Goal: Information Seeking & Learning: Learn about a topic

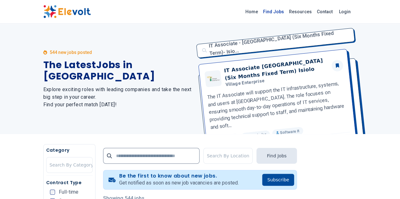
click at [286, 8] on link "Find Jobs" at bounding box center [273, 12] width 26 height 10
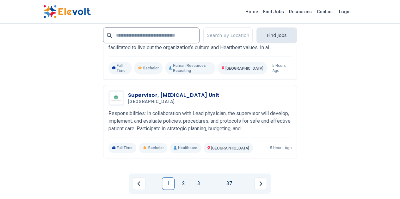
scroll to position [1370, 0]
click at [167, 178] on link "1" at bounding box center [168, 184] width 13 height 13
click at [181, 178] on link "2" at bounding box center [183, 184] width 13 height 13
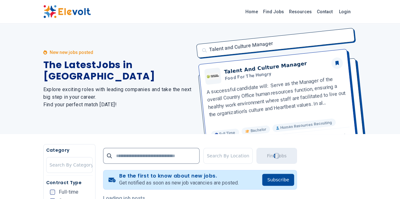
scroll to position [126, 0]
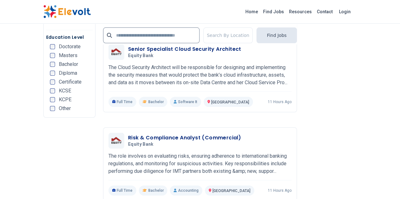
scroll to position [1295, 0]
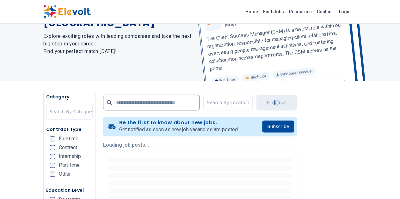
scroll to position [126, 0]
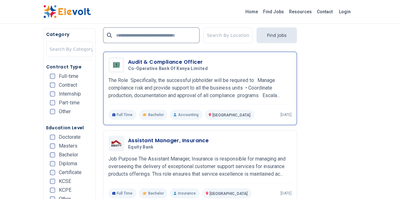
scroll to position [948, 0]
